Goal: Find specific page/section: Find specific page/section

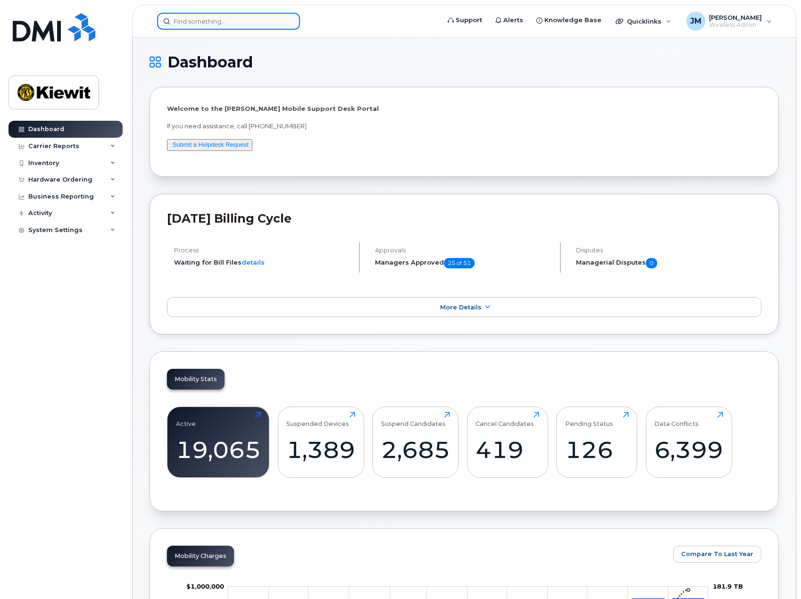
click at [229, 17] on input at bounding box center [228, 21] width 143 height 17
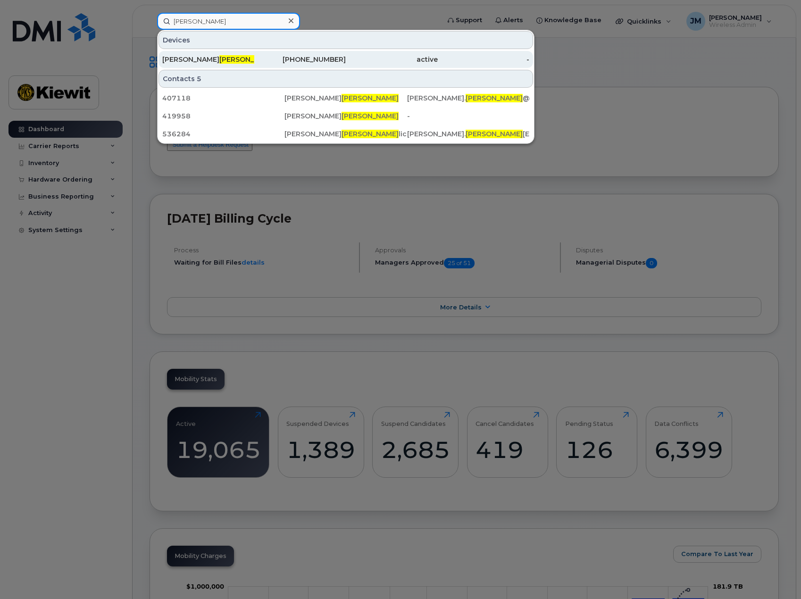
type input "[PERSON_NAME]"
click at [229, 59] on span "[PERSON_NAME]" at bounding box center [247, 59] width 57 height 8
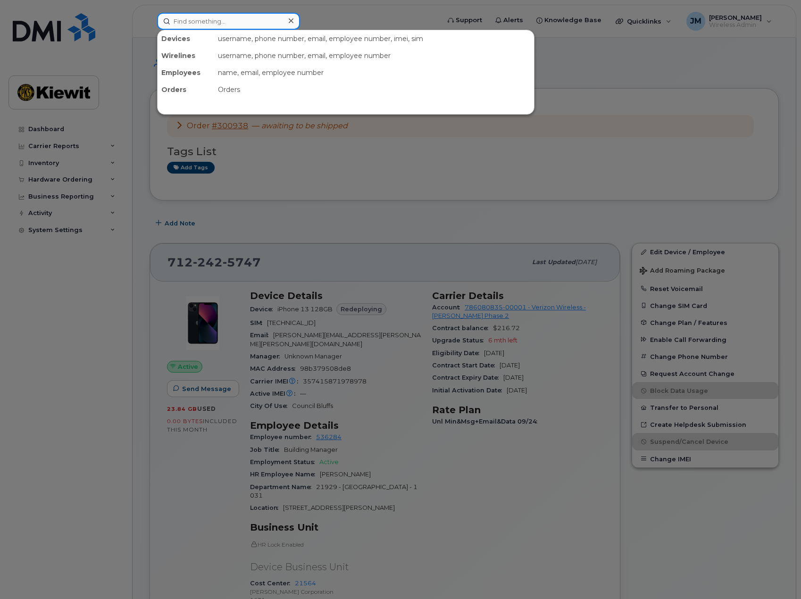
click at [227, 27] on input at bounding box center [228, 21] width 143 height 17
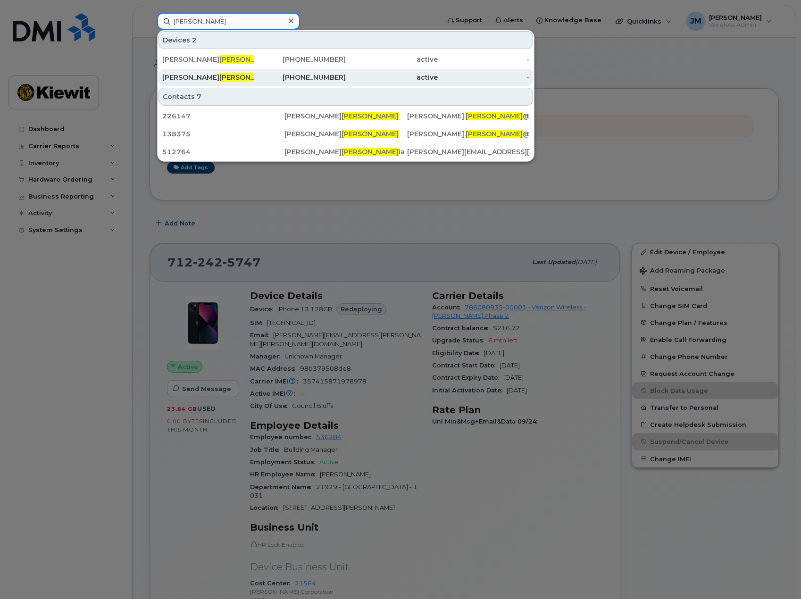
type input "jessen"
click at [210, 79] on div "Chad Jessen" at bounding box center [208, 77] width 92 height 9
